Goal: Task Accomplishment & Management: Use online tool/utility

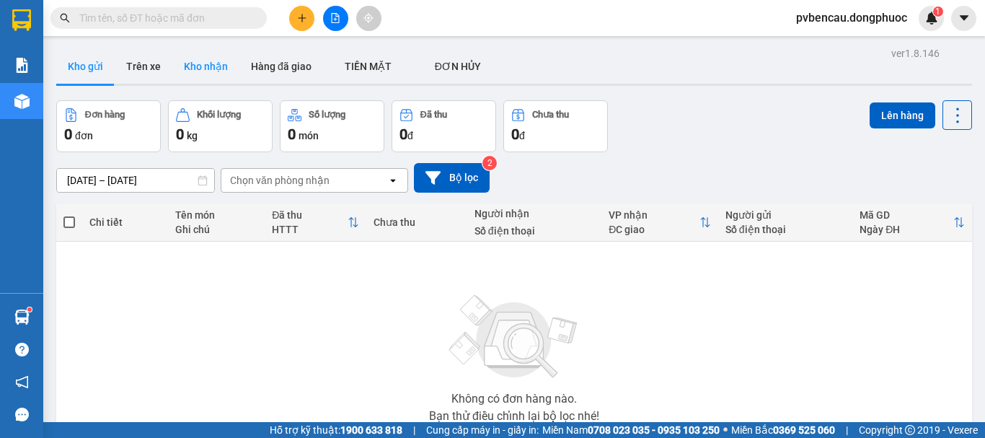
click at [215, 66] on button "Kho nhận" at bounding box center [205, 66] width 67 height 35
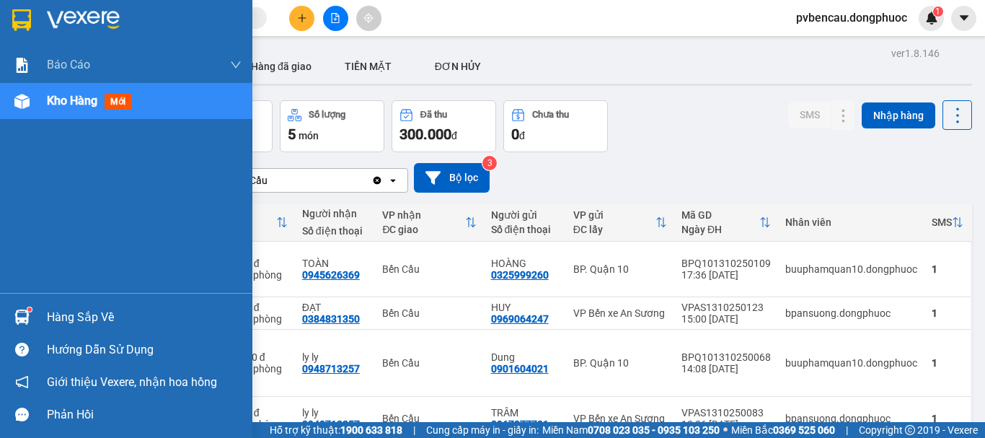
drag, startPoint x: 13, startPoint y: 317, endPoint x: 38, endPoint y: 317, distance: 25.2
click at [17, 317] on div at bounding box center [21, 316] width 25 height 25
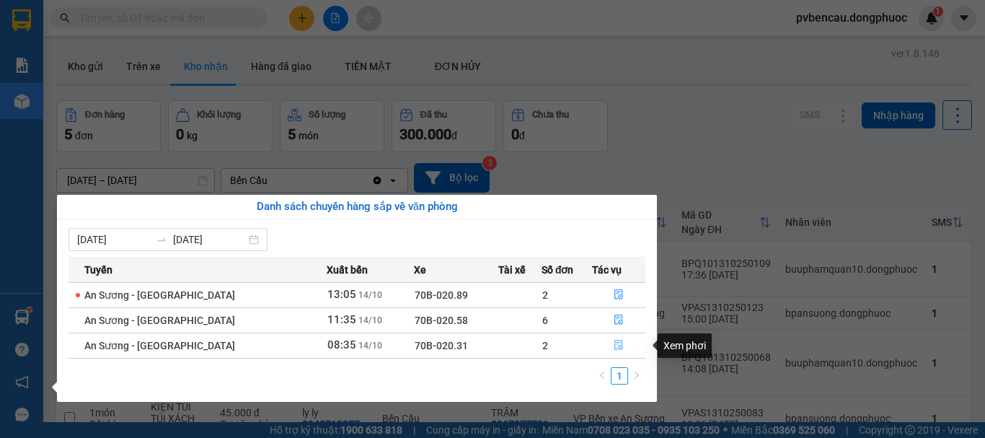
click at [615, 343] on icon "file-done" at bounding box center [619, 346] width 9 height 10
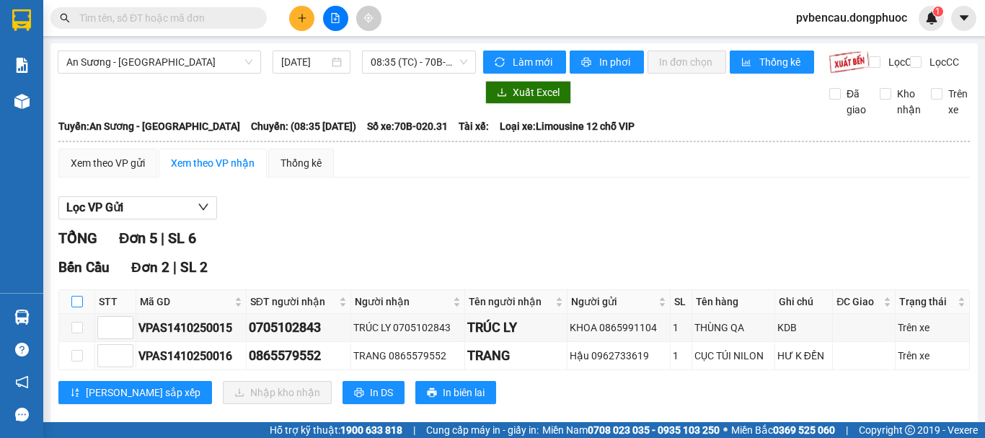
click at [77, 307] on input "checkbox" at bounding box center [77, 302] width 12 height 12
checkbox input "true"
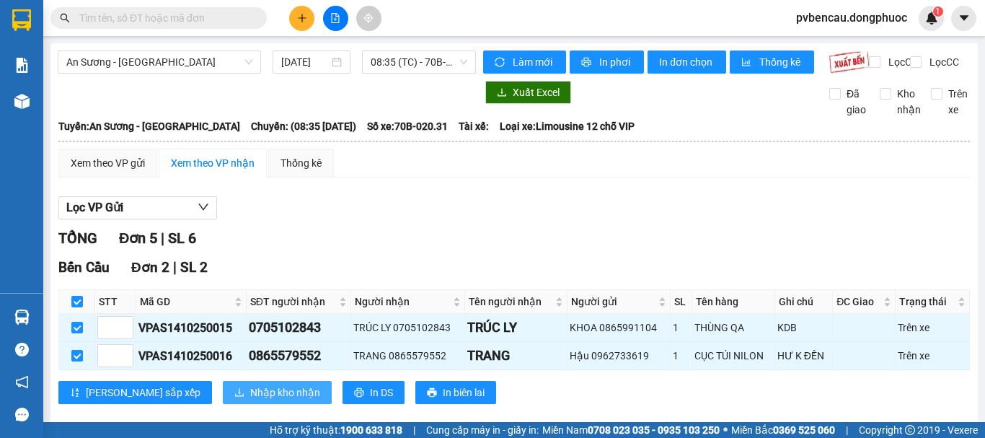
click at [250, 400] on span "Nhập kho nhận" at bounding box center [285, 393] width 70 height 16
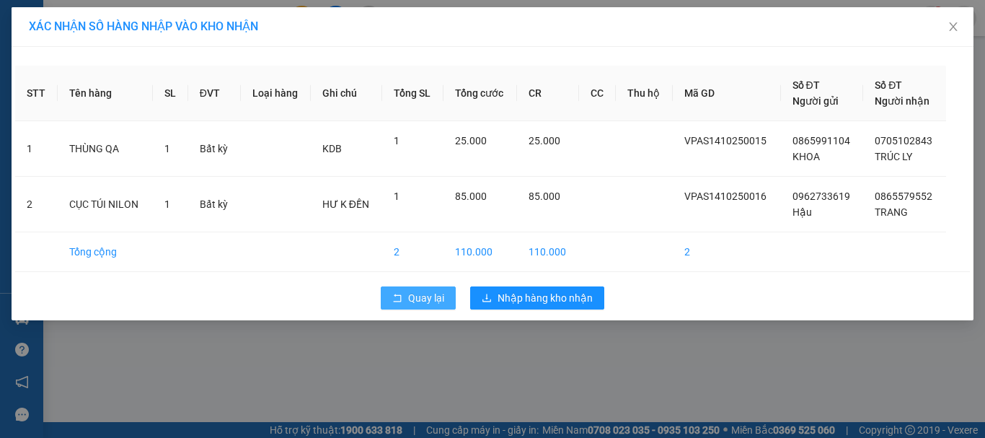
click at [419, 292] on span "Quay lại" at bounding box center [426, 298] width 36 height 16
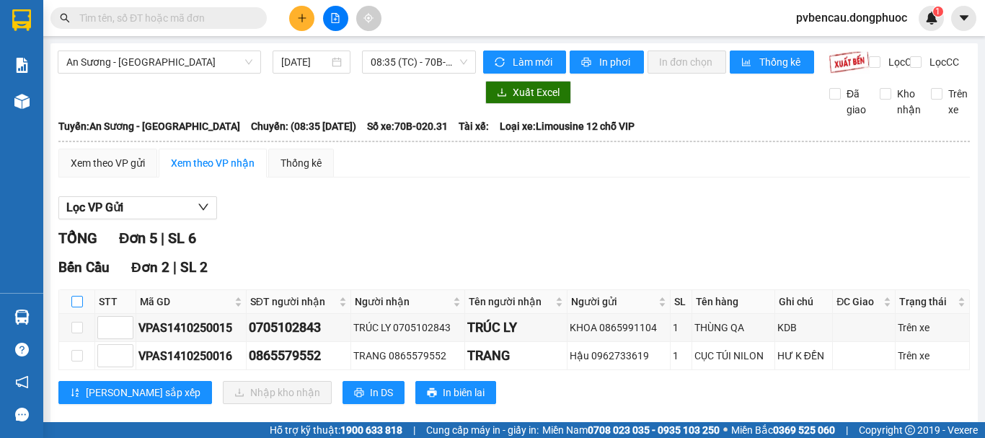
click at [76, 307] on input "checkbox" at bounding box center [77, 302] width 12 height 12
checkbox input "true"
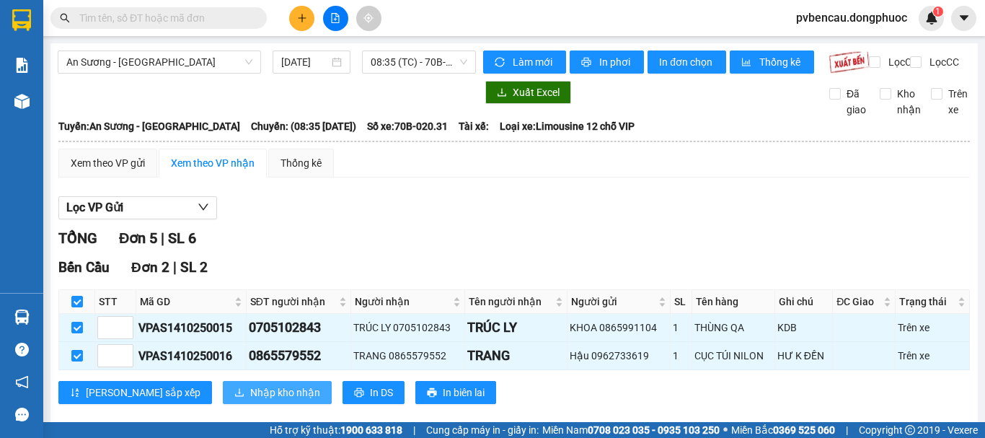
click at [250, 400] on span "Nhập kho nhận" at bounding box center [285, 393] width 70 height 16
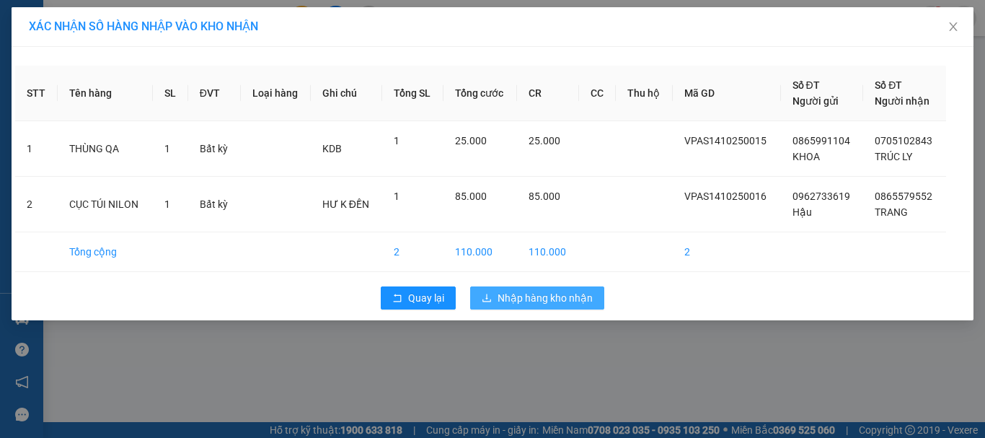
click at [530, 298] on span "Nhập hàng kho nhận" at bounding box center [545, 298] width 95 height 16
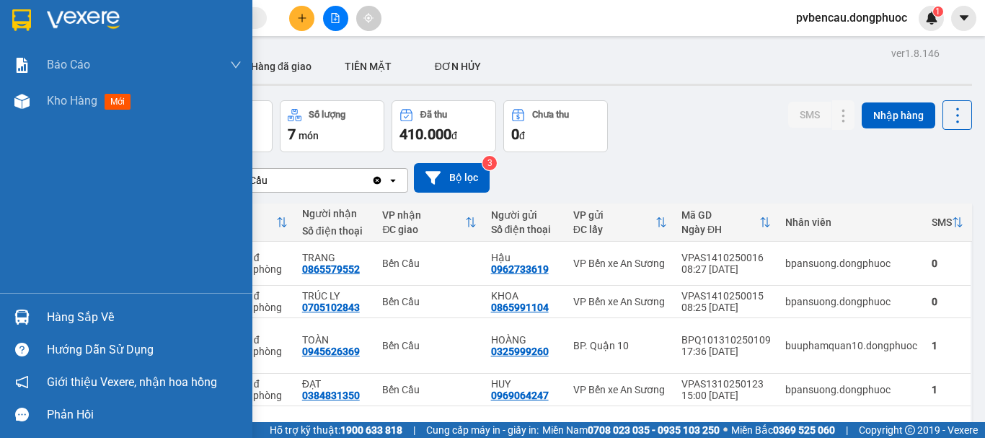
click at [30, 318] on div at bounding box center [21, 316] width 25 height 25
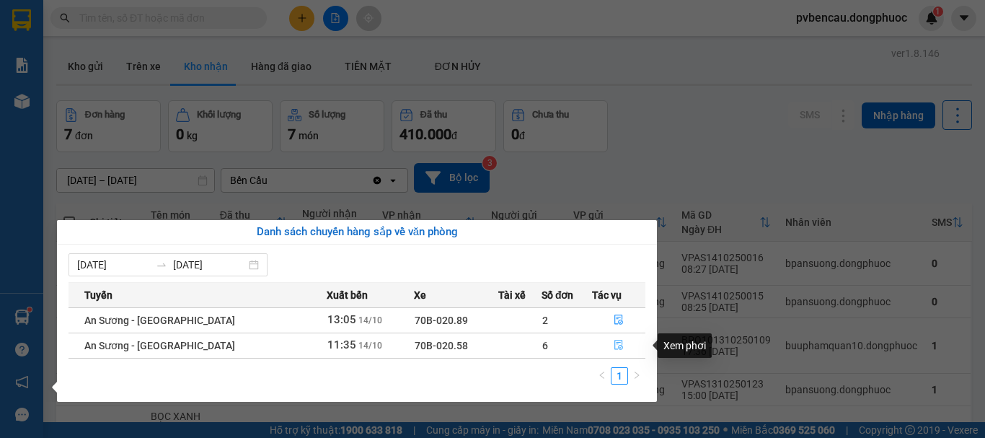
click at [619, 343] on icon "file-done" at bounding box center [619, 346] width 9 height 10
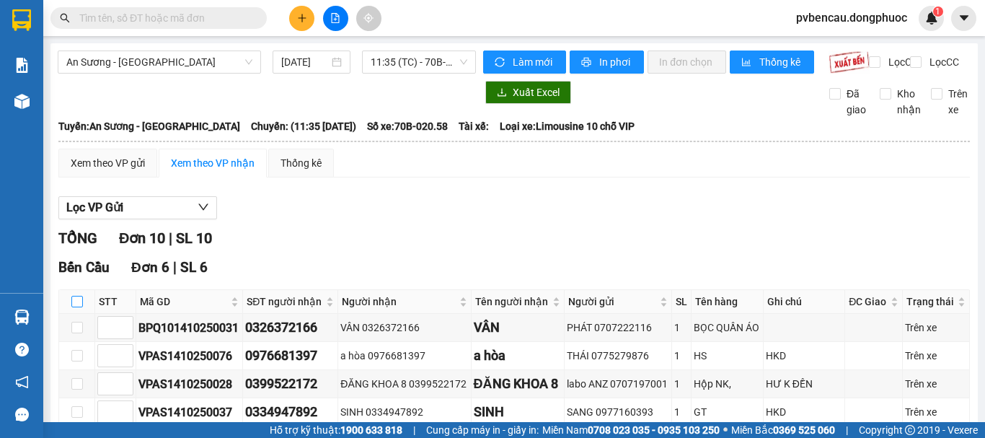
click at [72, 307] on input "checkbox" at bounding box center [77, 302] width 12 height 12
checkbox input "true"
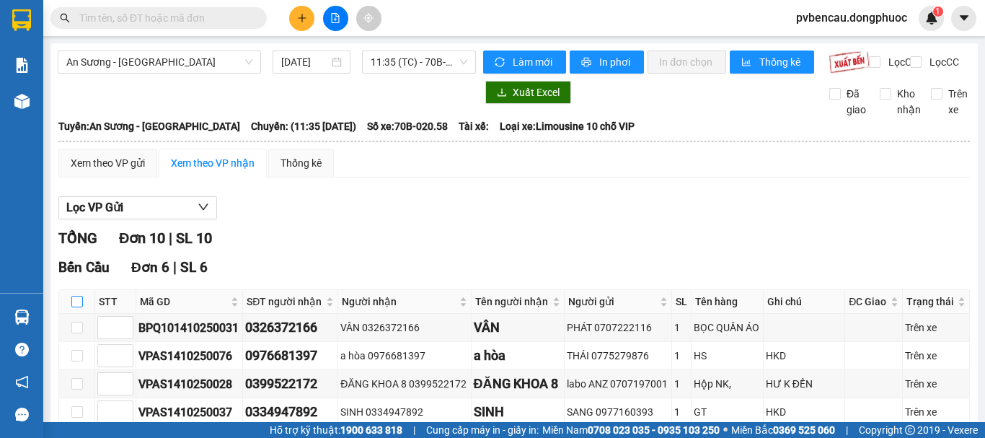
checkbox input "true"
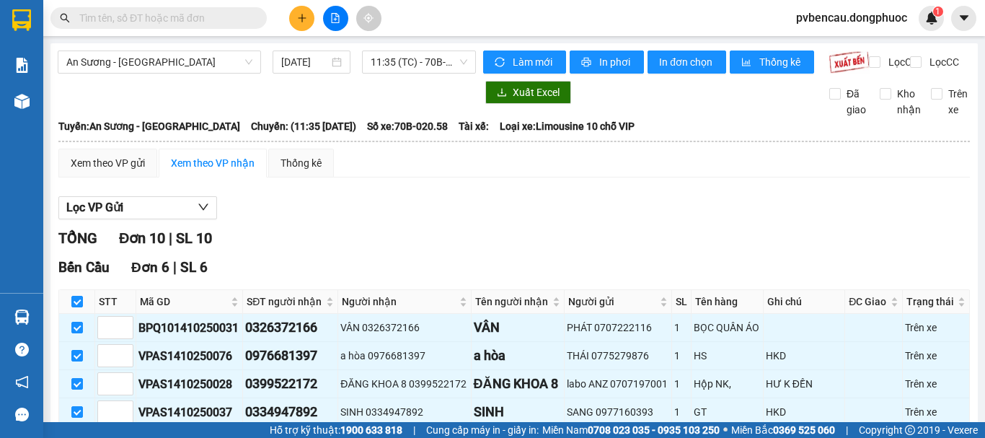
scroll to position [216, 0]
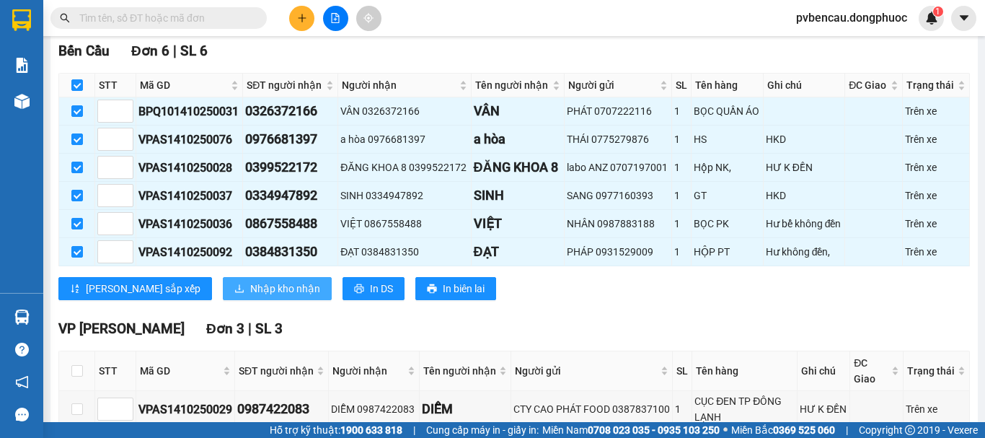
click at [250, 296] on span "Nhập kho nhận" at bounding box center [285, 289] width 70 height 16
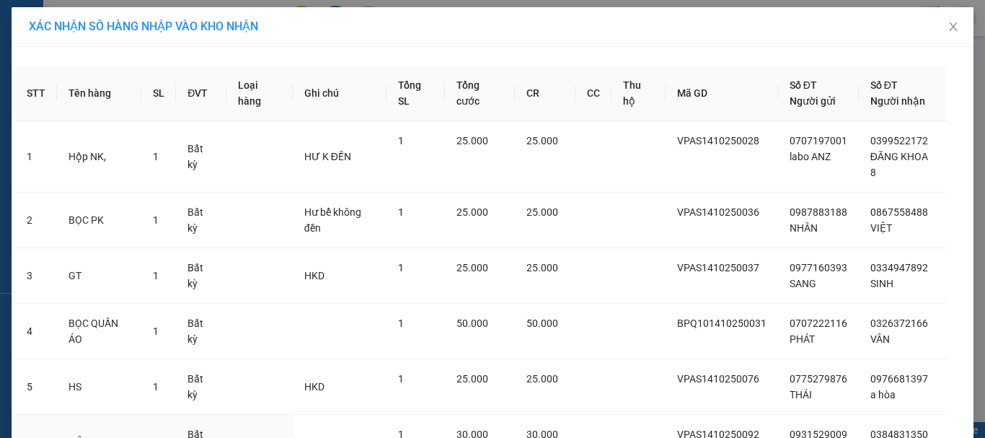
scroll to position [138, 0]
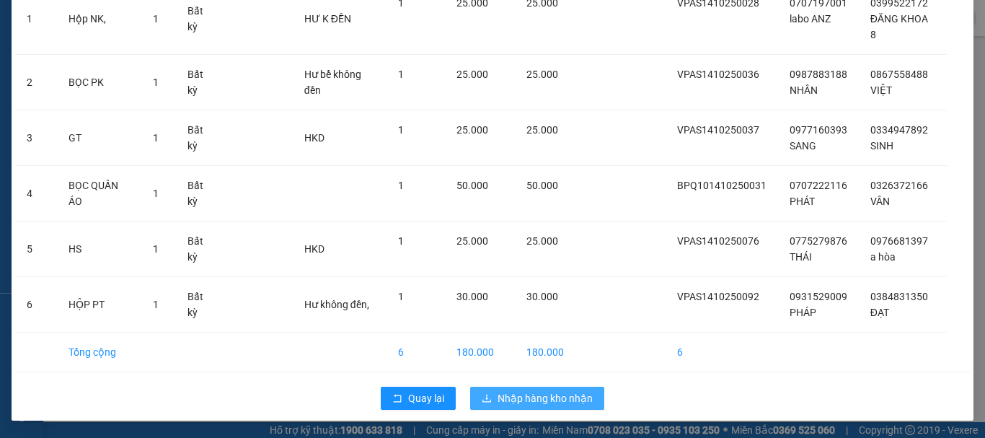
click at [540, 395] on span "Nhập hàng kho nhận" at bounding box center [545, 398] width 95 height 16
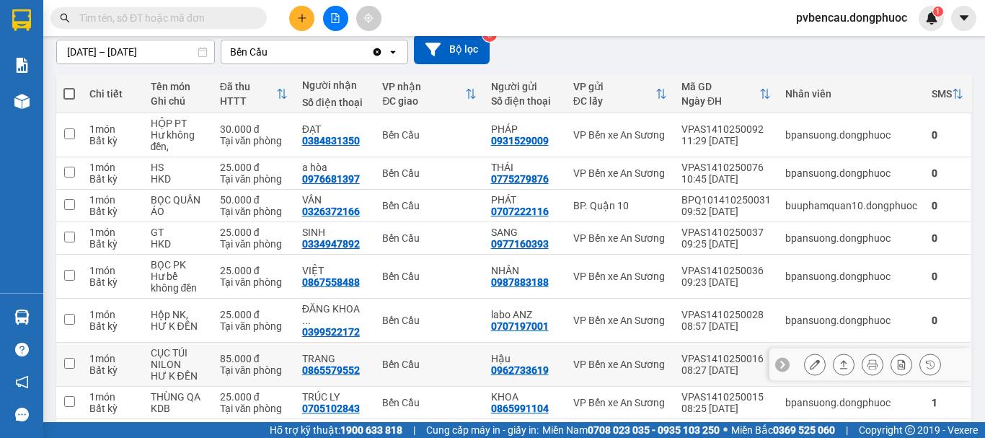
scroll to position [128, 0]
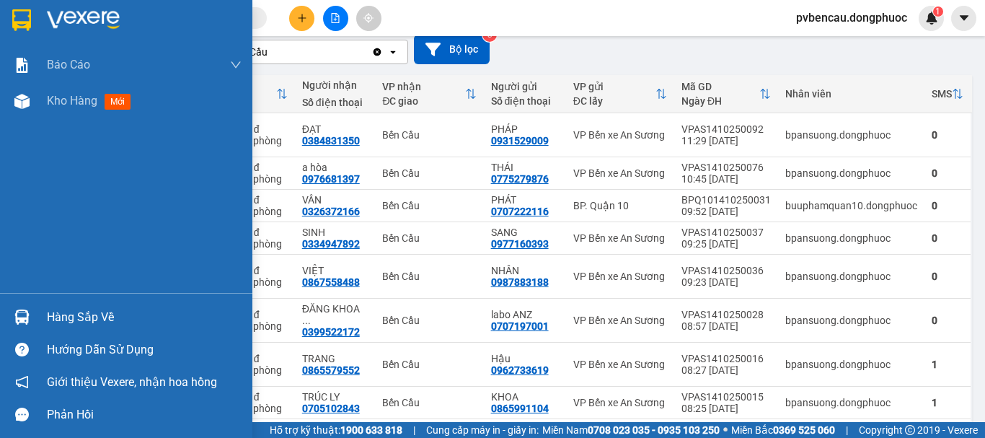
drag, startPoint x: 19, startPoint y: 311, endPoint x: 67, endPoint y: 311, distance: 47.6
click at [20, 311] on img at bounding box center [21, 316] width 15 height 15
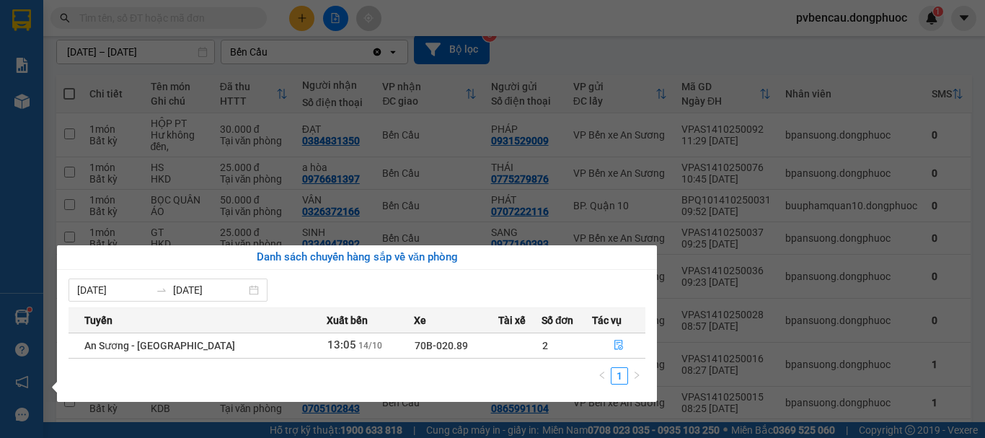
click at [948, 46] on section "Kết quả tìm kiếm ( 0 ) Bộ lọc No Data pvbencau.dongphuoc 1 Báo cáo Mẫu 1: Báo c…" at bounding box center [492, 219] width 985 height 438
